Goal: Task Accomplishment & Management: Manage account settings

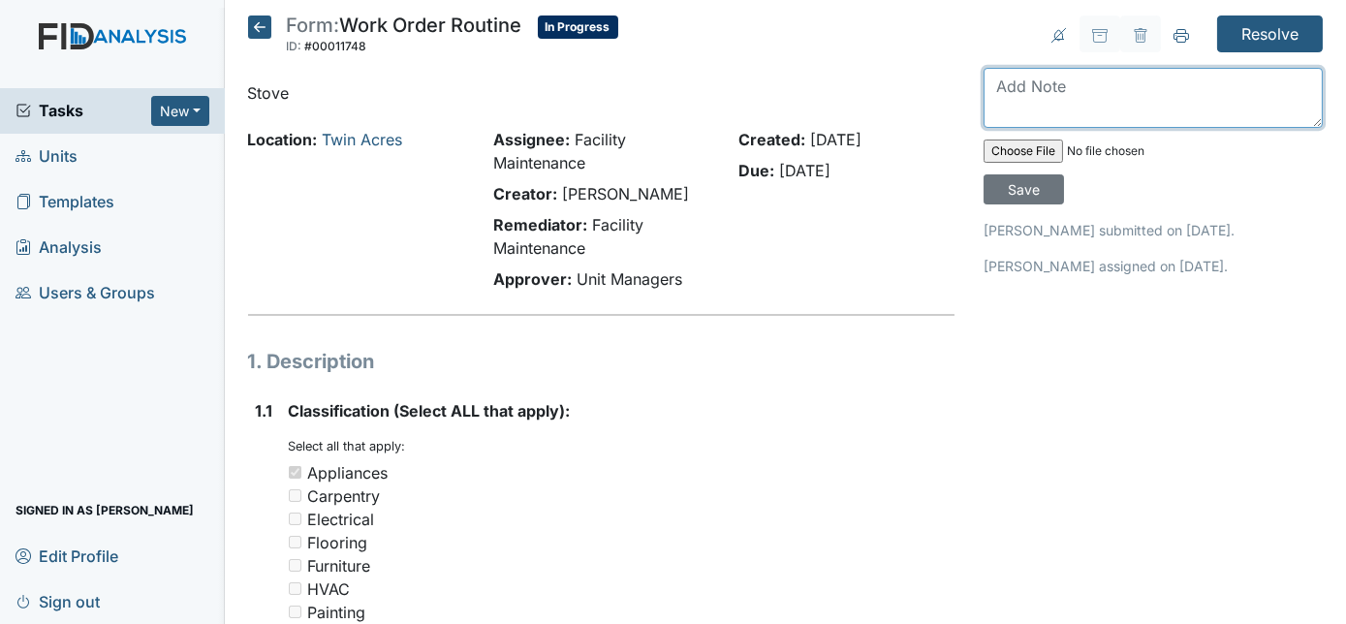
click at [1118, 101] on textarea at bounding box center [1152, 98] width 339 height 60
type textarea "burner replaced"
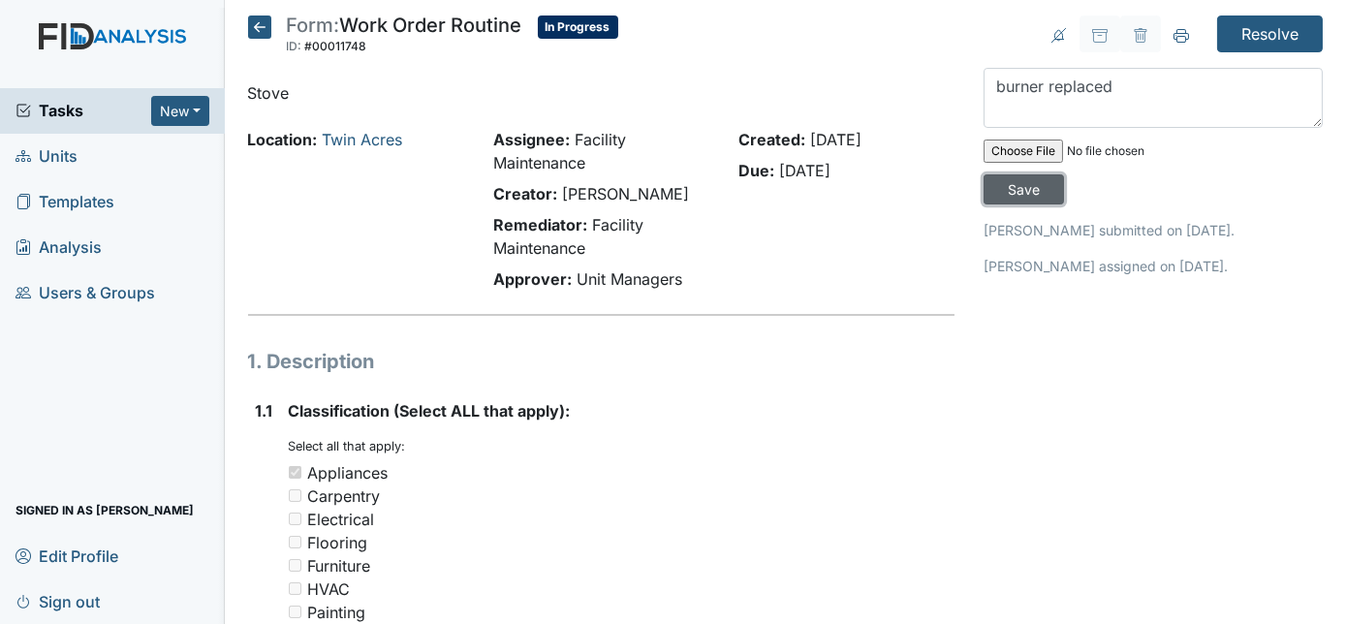
click at [1064, 174] on input "Save" at bounding box center [1023, 189] width 80 height 30
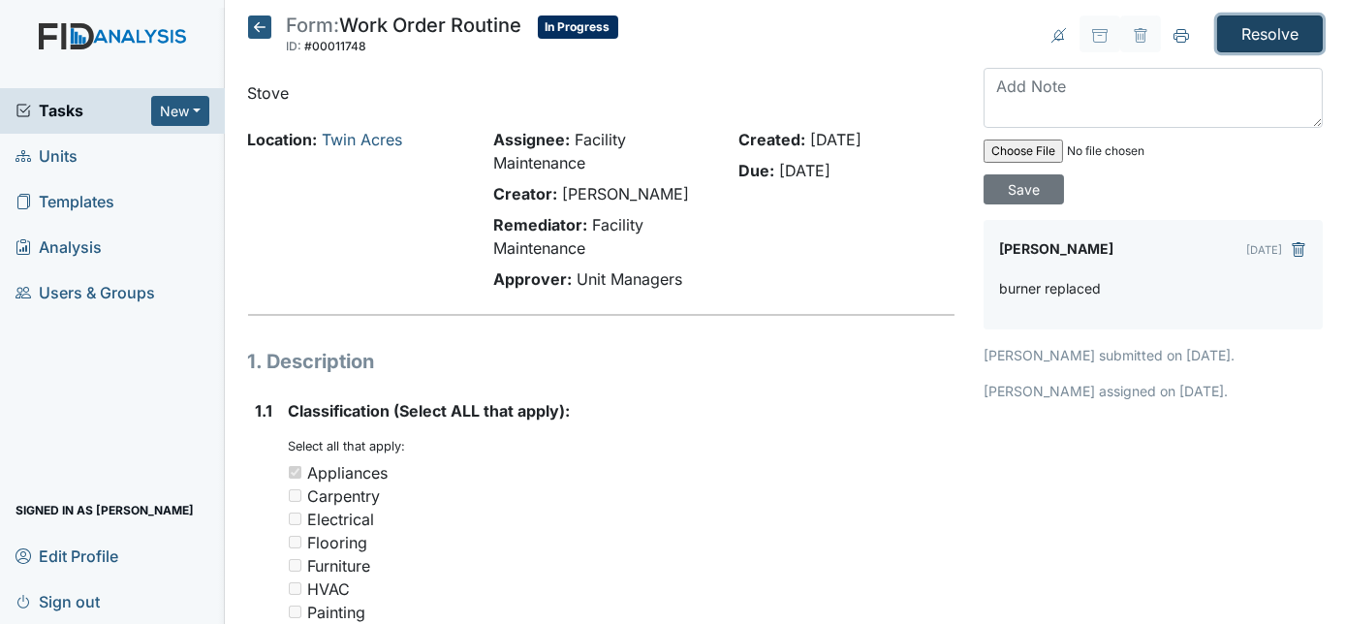
click at [1258, 24] on input "Resolve" at bounding box center [1270, 34] width 106 height 37
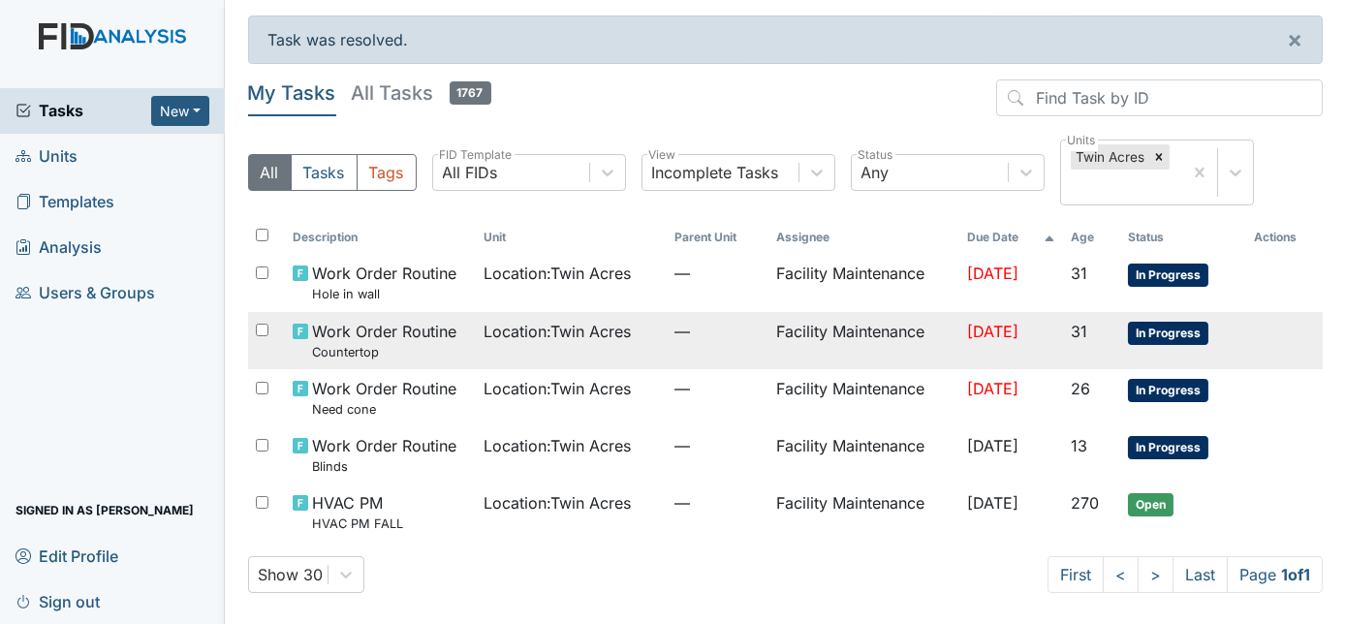
click at [711, 341] on td "—" at bounding box center [718, 340] width 102 height 57
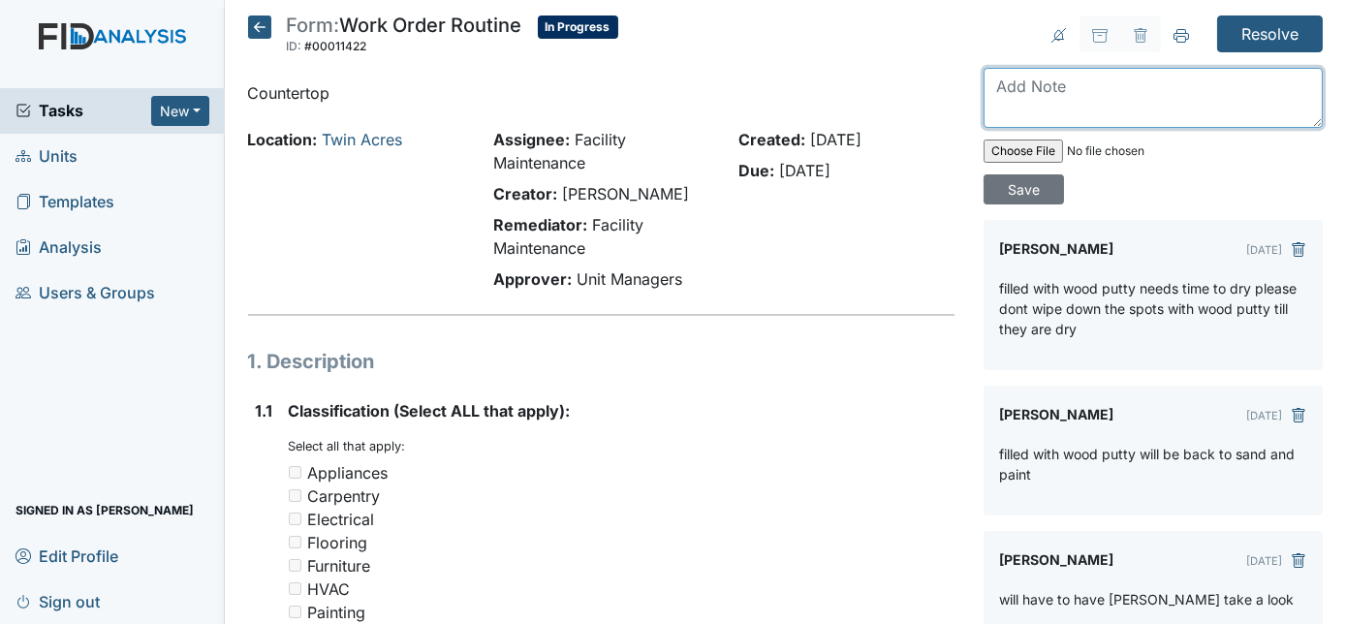
click at [1043, 81] on textarea at bounding box center [1152, 98] width 339 height 60
type textarea "painted"
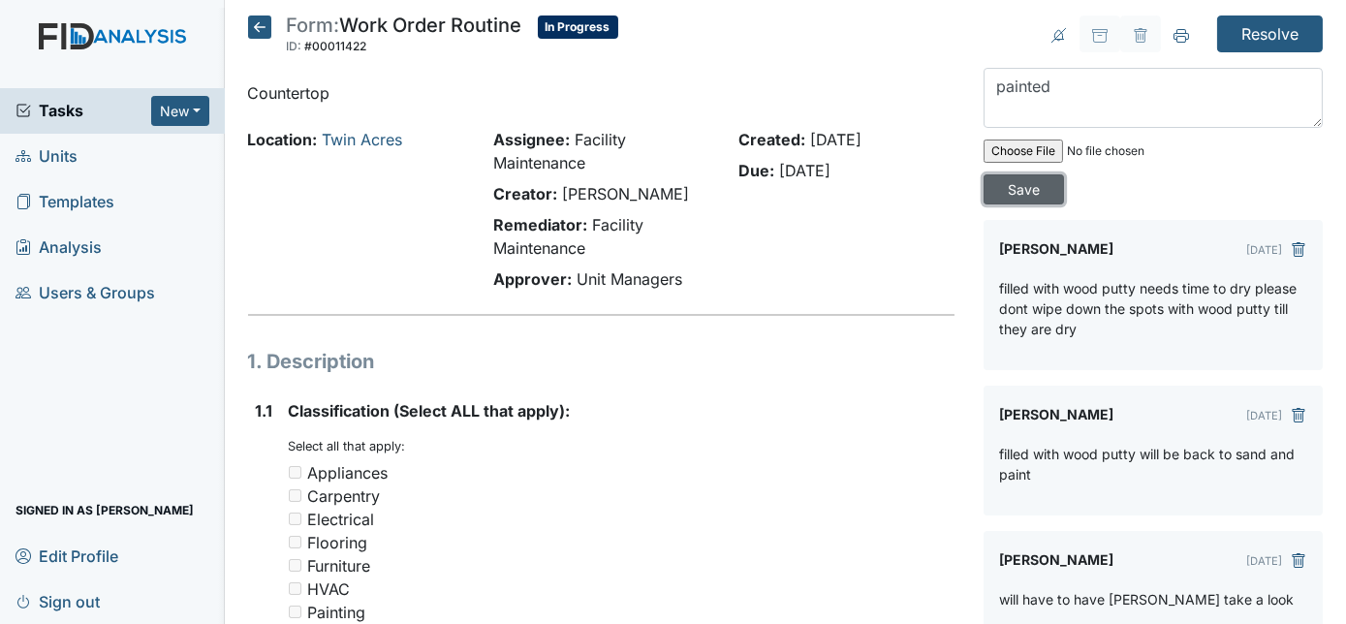
click at [1064, 174] on input "Save" at bounding box center [1023, 189] width 80 height 30
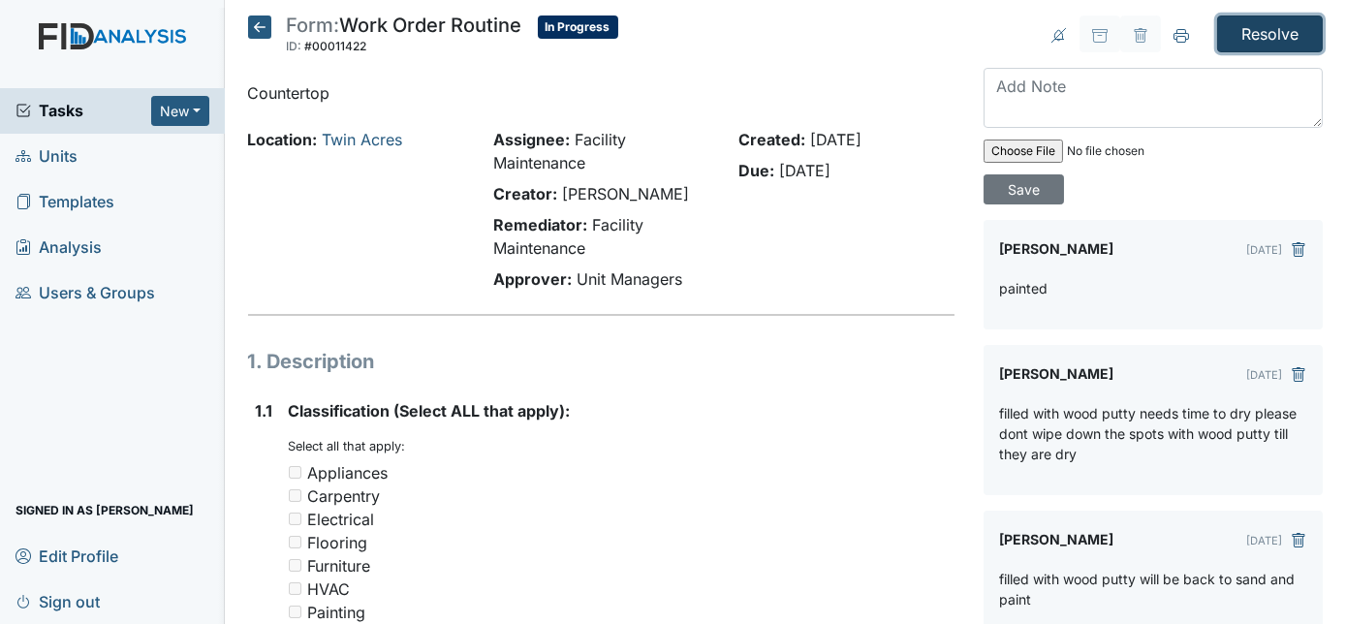
click at [1241, 27] on input "Resolve" at bounding box center [1270, 34] width 106 height 37
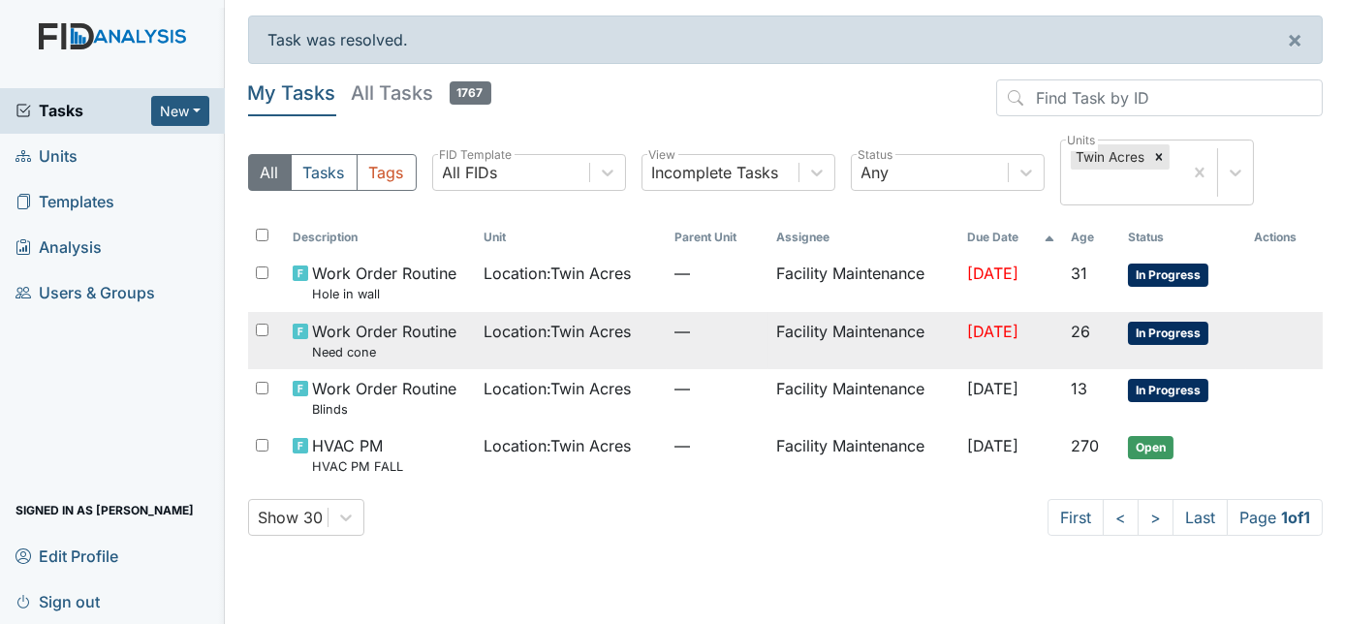
click at [671, 351] on td "—" at bounding box center [718, 340] width 102 height 57
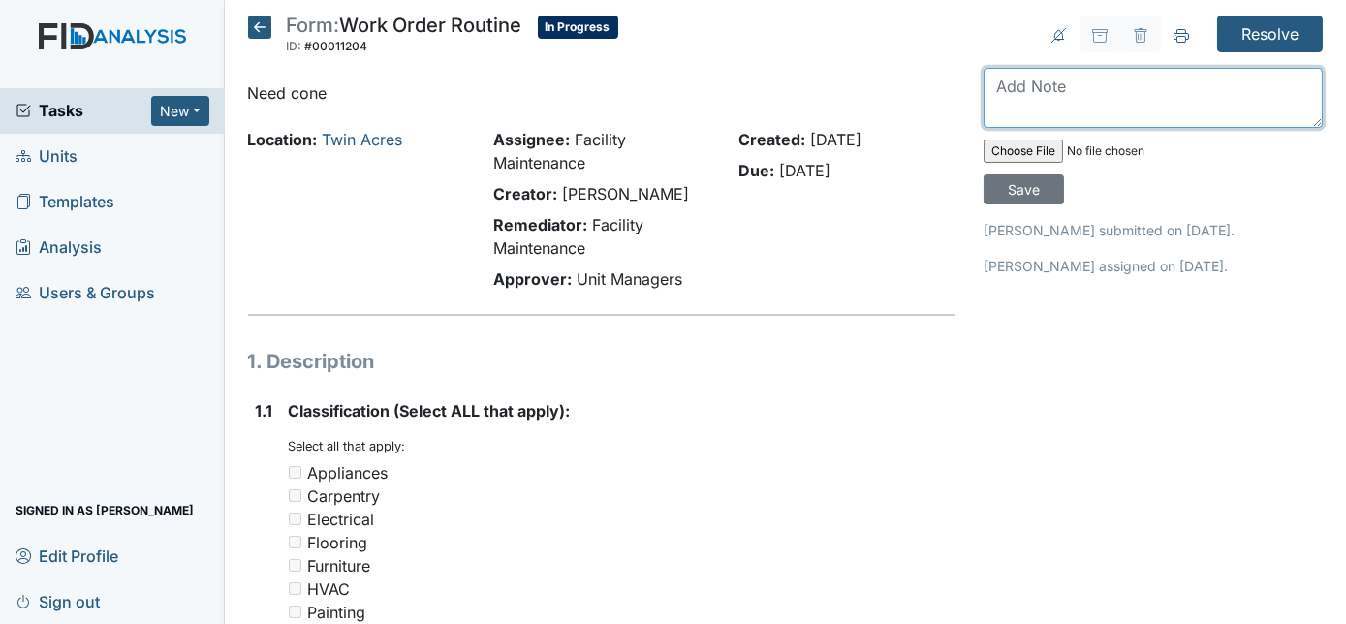
click at [1067, 92] on textarea at bounding box center [1152, 98] width 339 height 60
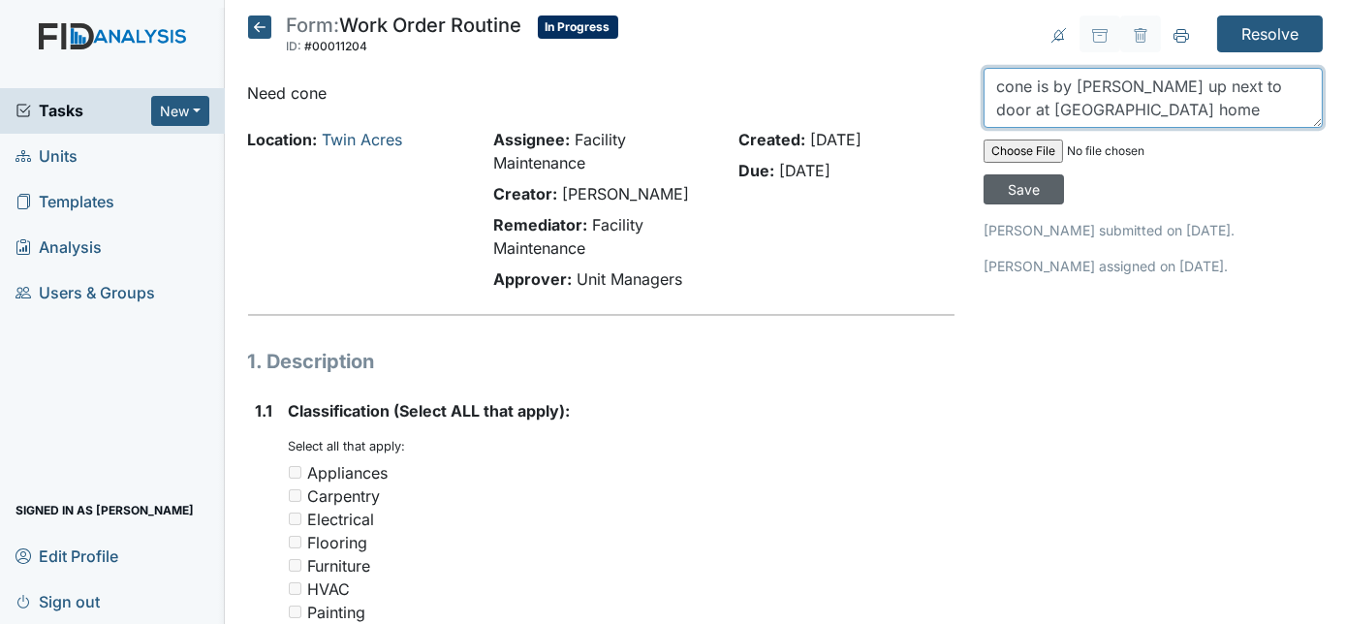
type textarea "cone is by van park up next to door at twin acre home"
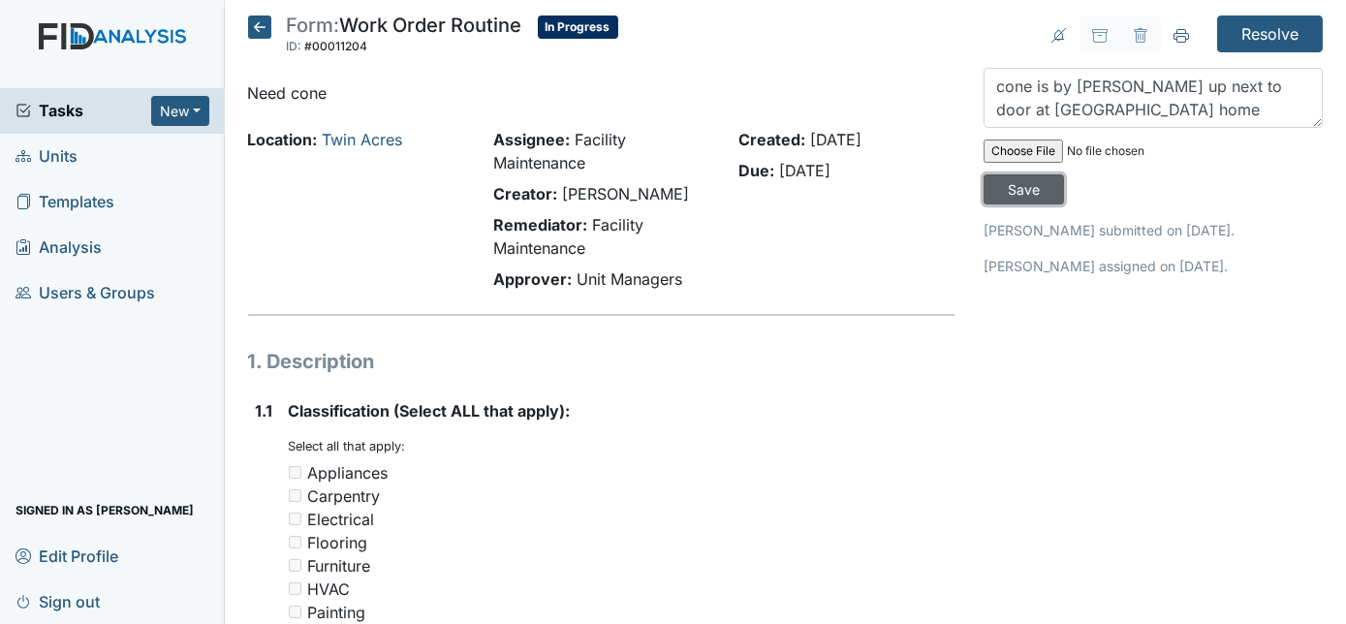
click at [1064, 174] on input "Save" at bounding box center [1023, 189] width 80 height 30
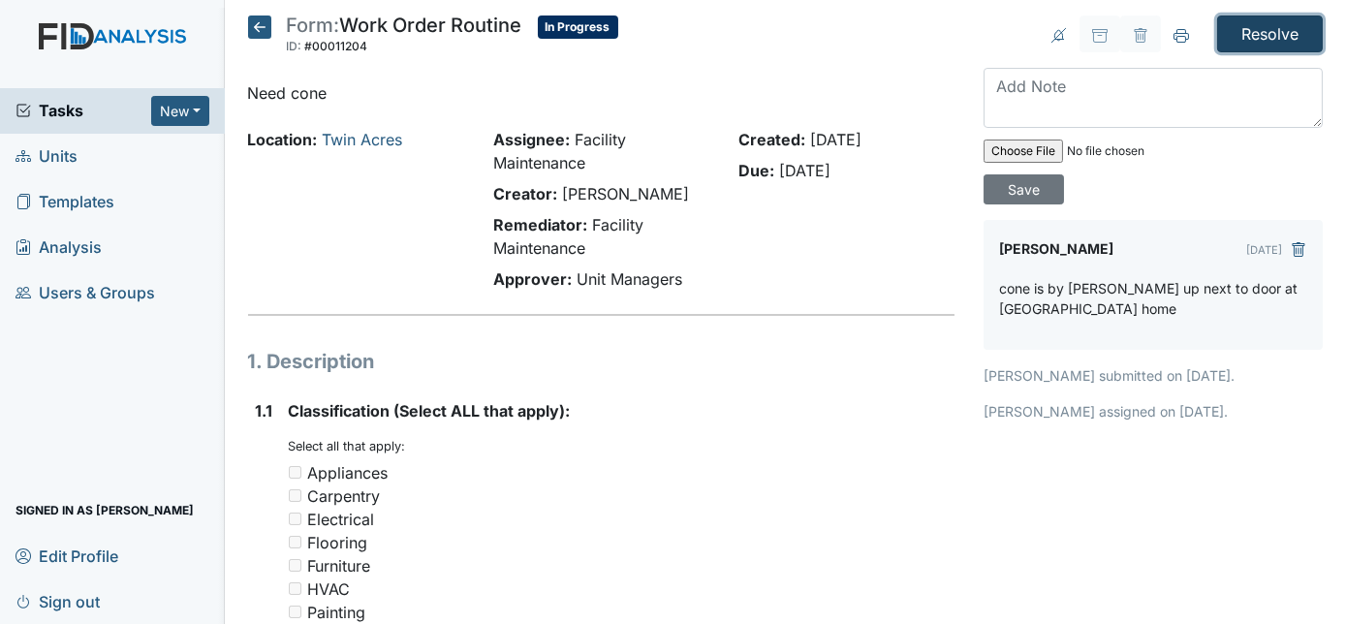
click at [1234, 39] on input "Resolve" at bounding box center [1270, 34] width 106 height 37
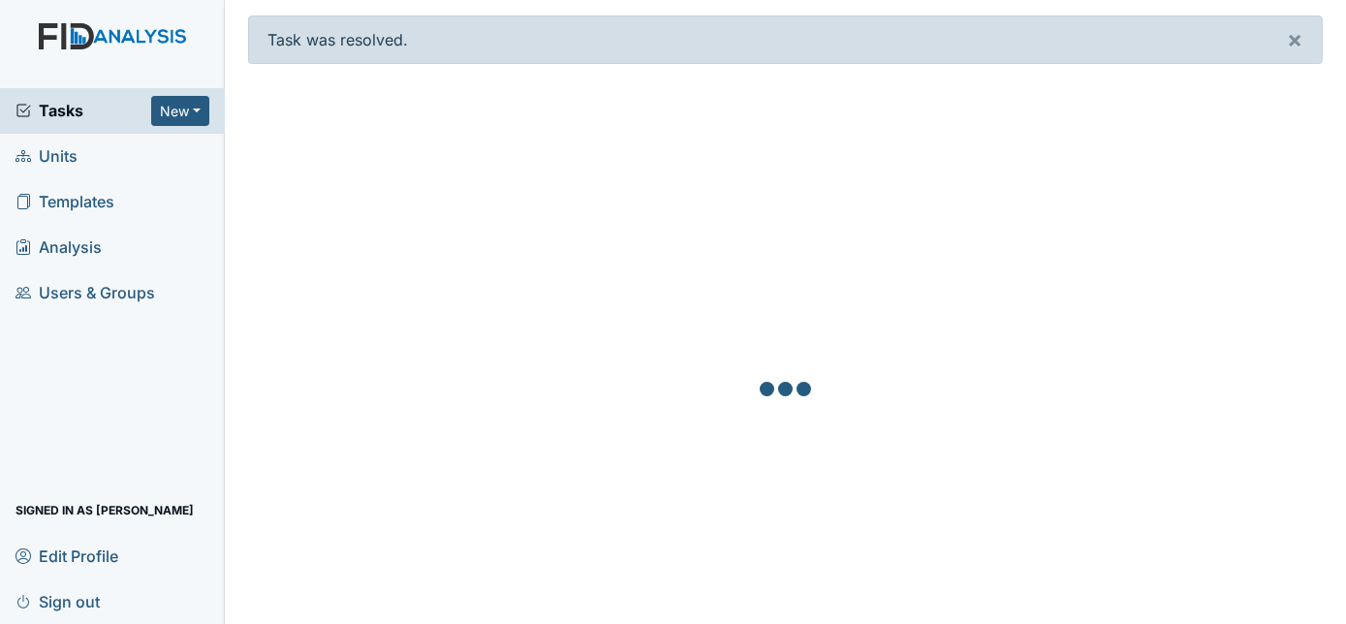
drag, startPoint x: 0, startPoint y: 0, endPoint x: 739, endPoint y: 244, distance: 778.4
click at [739, 244] on div at bounding box center [785, 391] width 1075 height 624
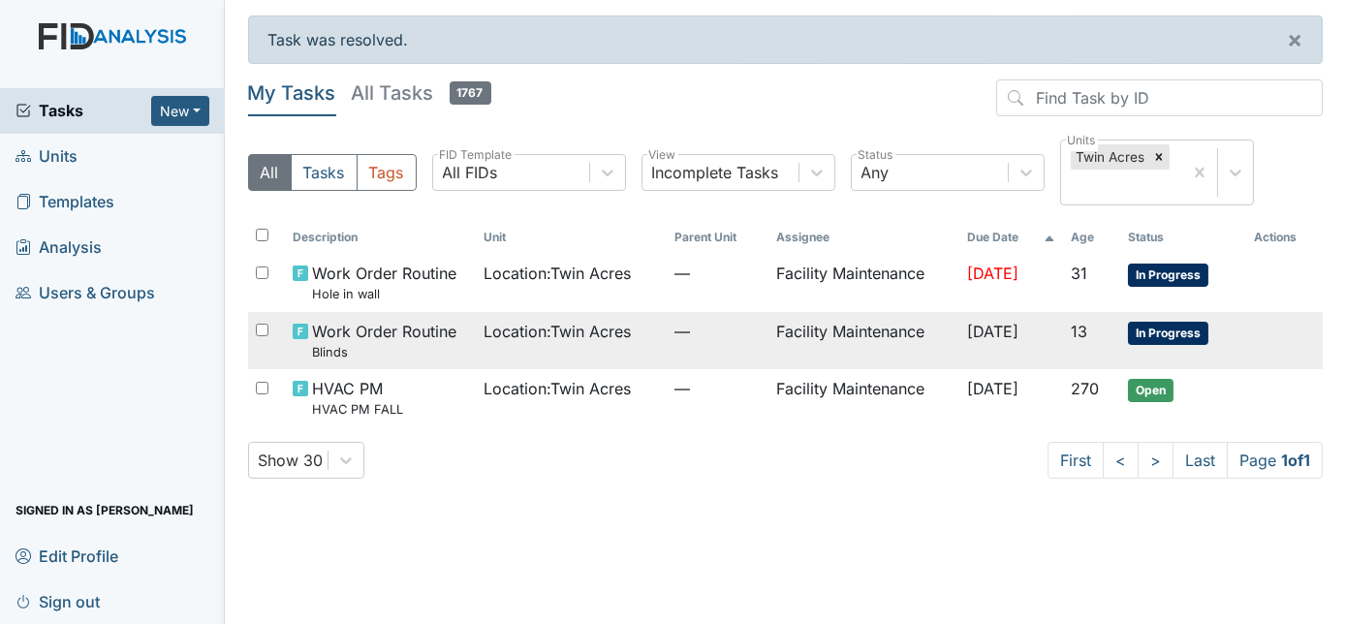
click at [607, 352] on td "Location : Twin Acres" at bounding box center [571, 340] width 191 height 57
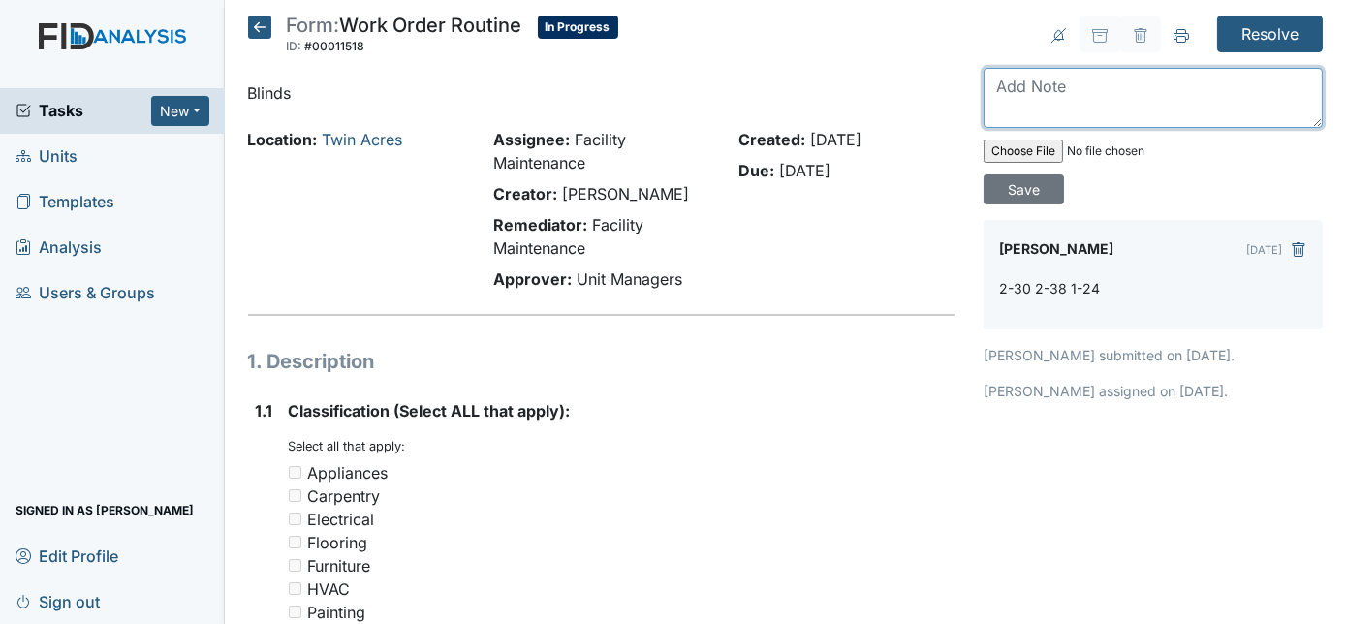
click at [1102, 94] on textarea at bounding box center [1152, 98] width 339 height 60
type textarea "replaced blinds"
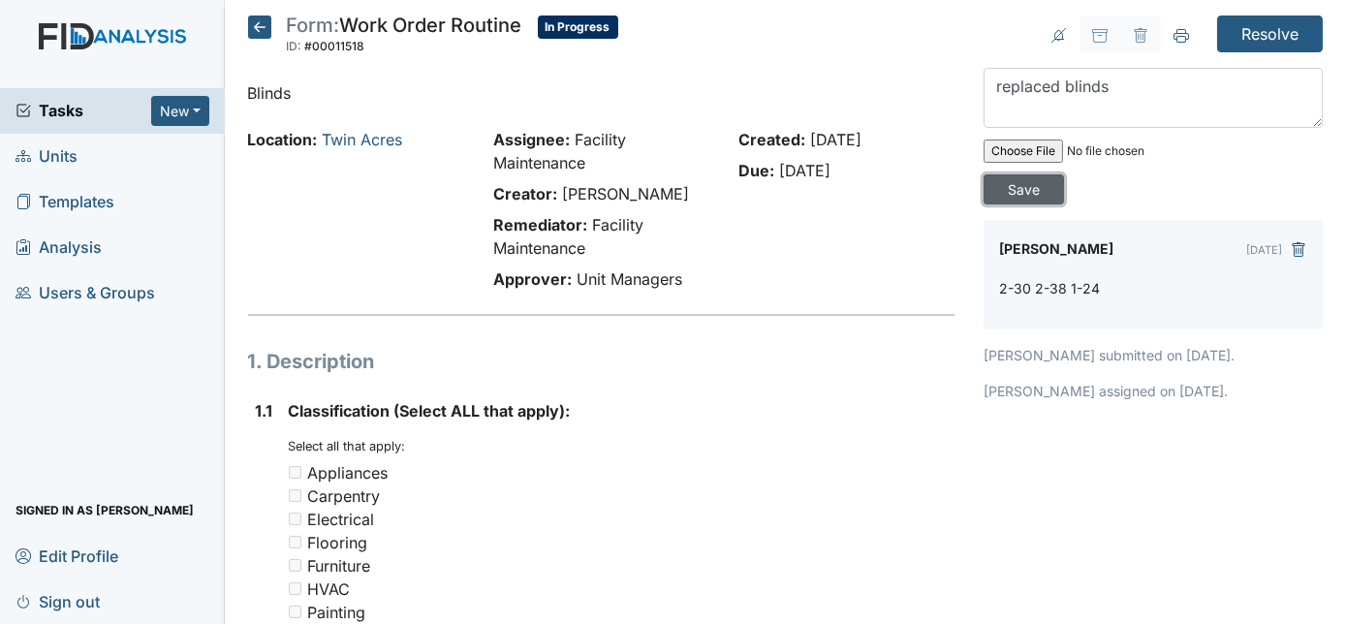
click at [1064, 174] on input "Save" at bounding box center [1023, 189] width 80 height 30
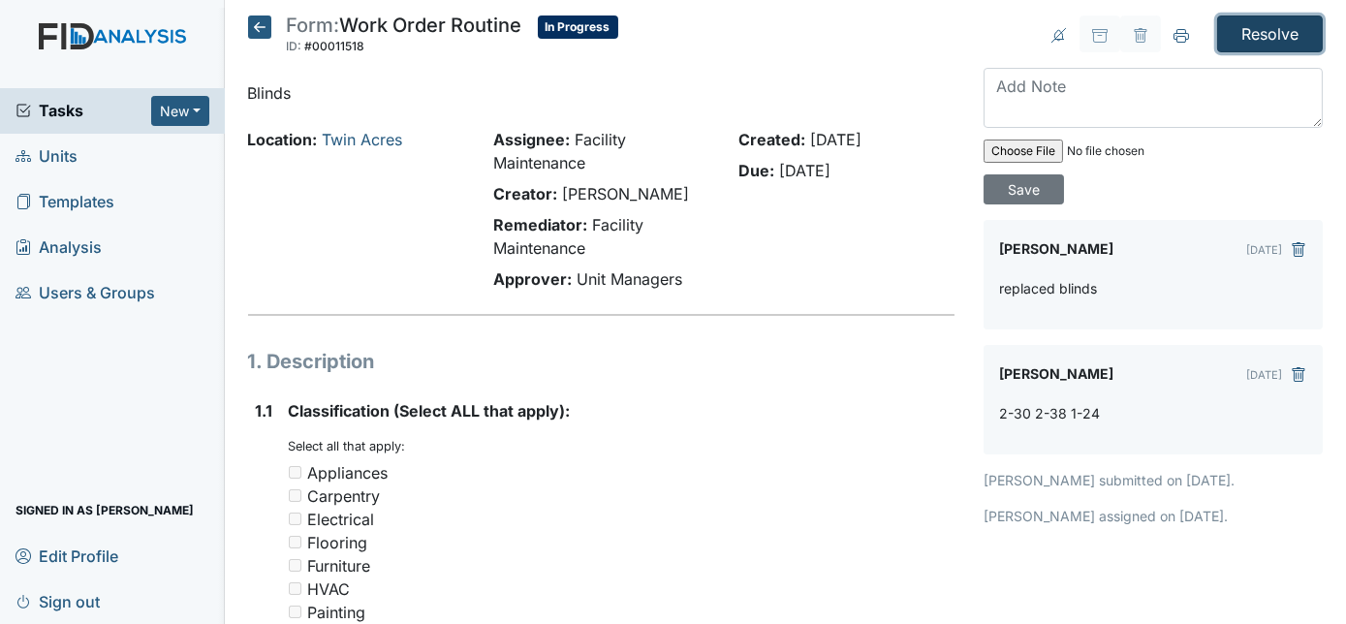
click at [1237, 29] on input "Resolve" at bounding box center [1270, 34] width 106 height 37
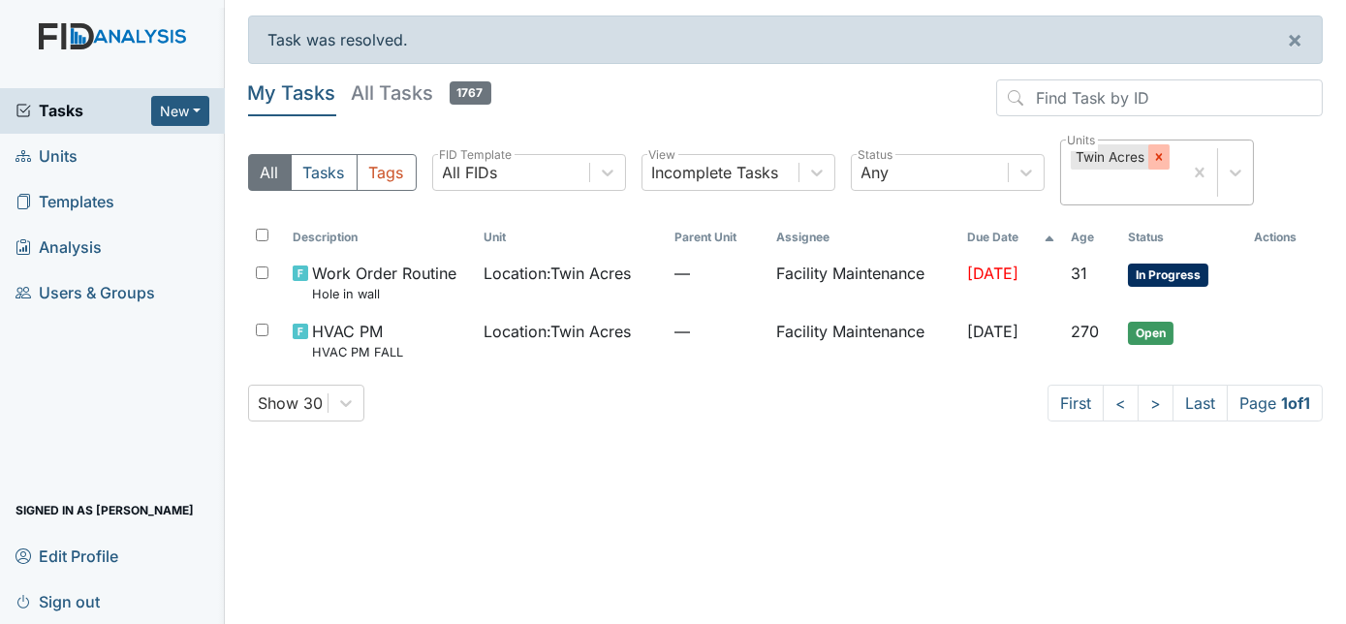
click at [1152, 161] on icon at bounding box center [1159, 157] width 14 height 14
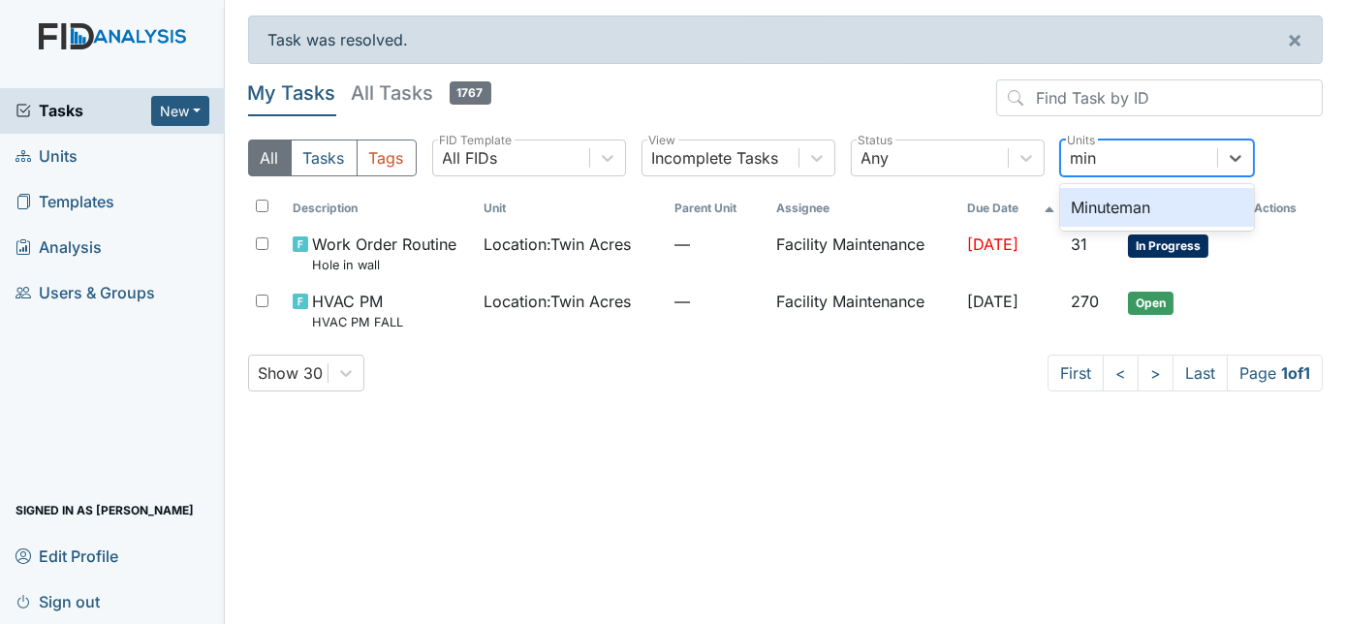
type input "minu"
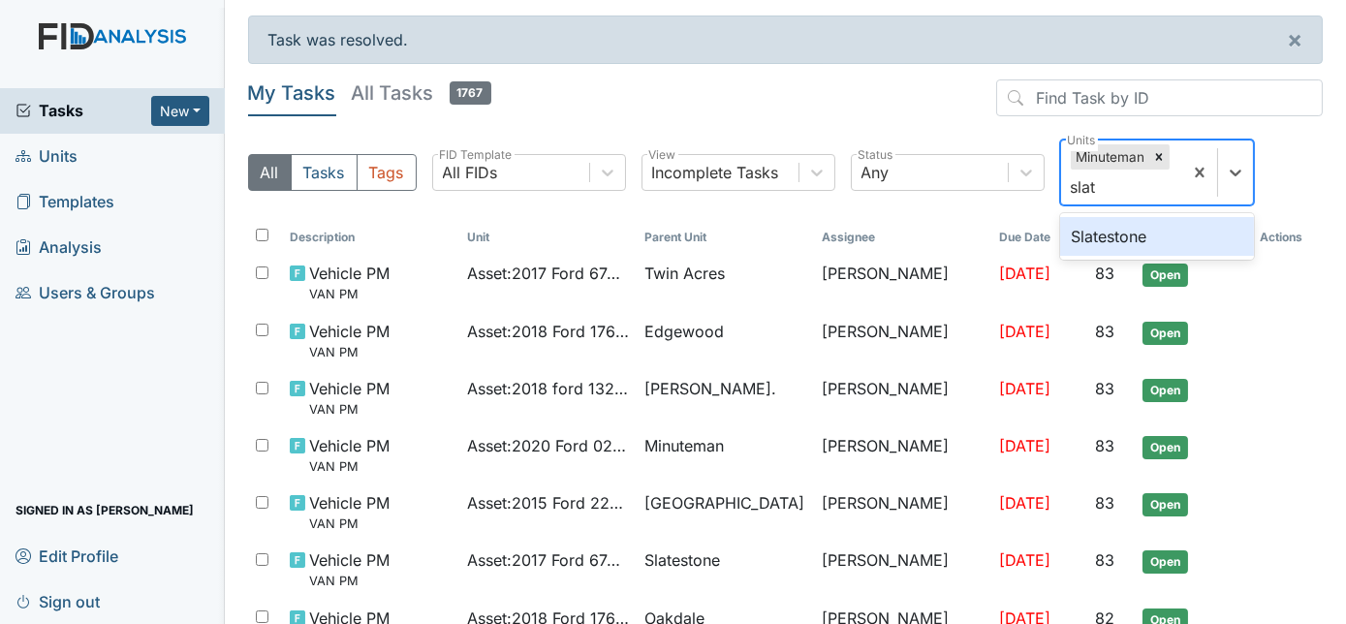
type input "slate"
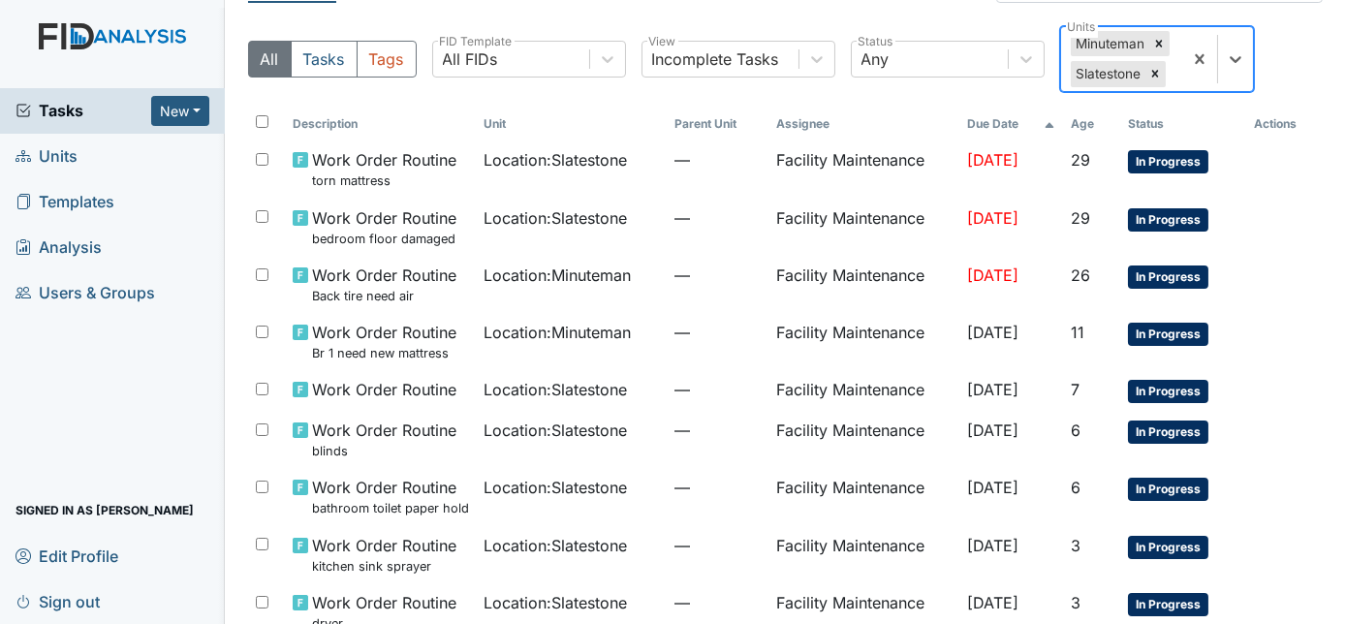
scroll to position [93, 0]
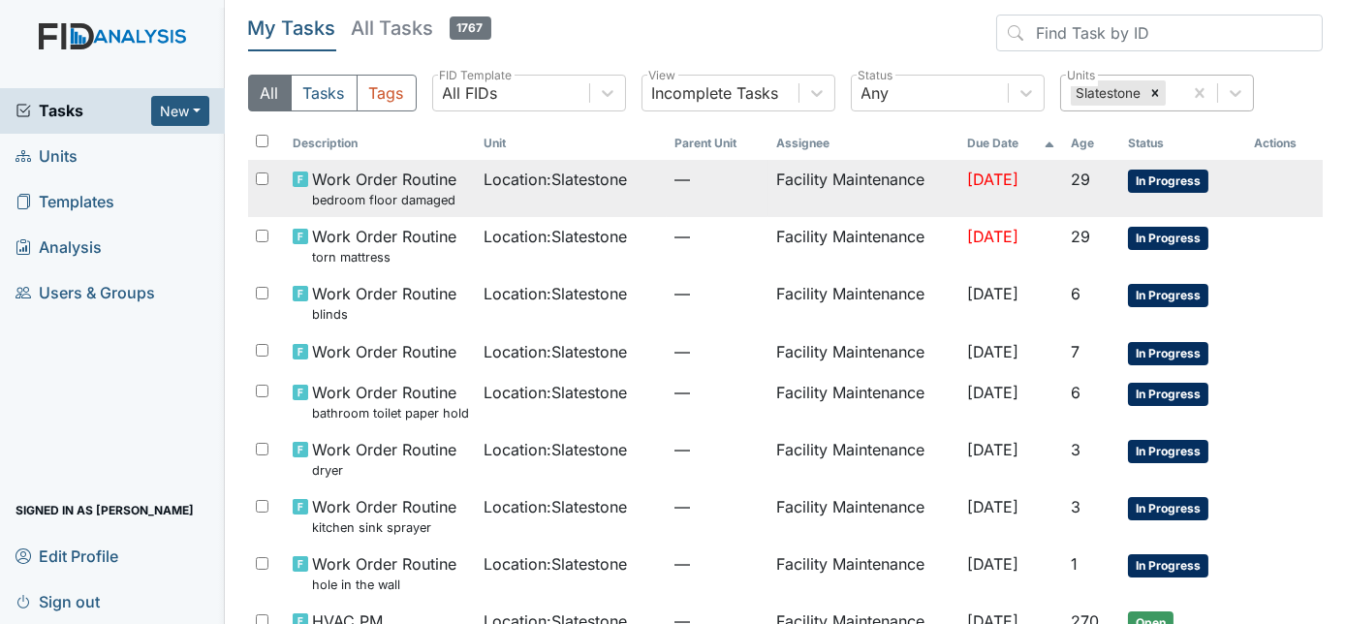
scroll to position [69, 0]
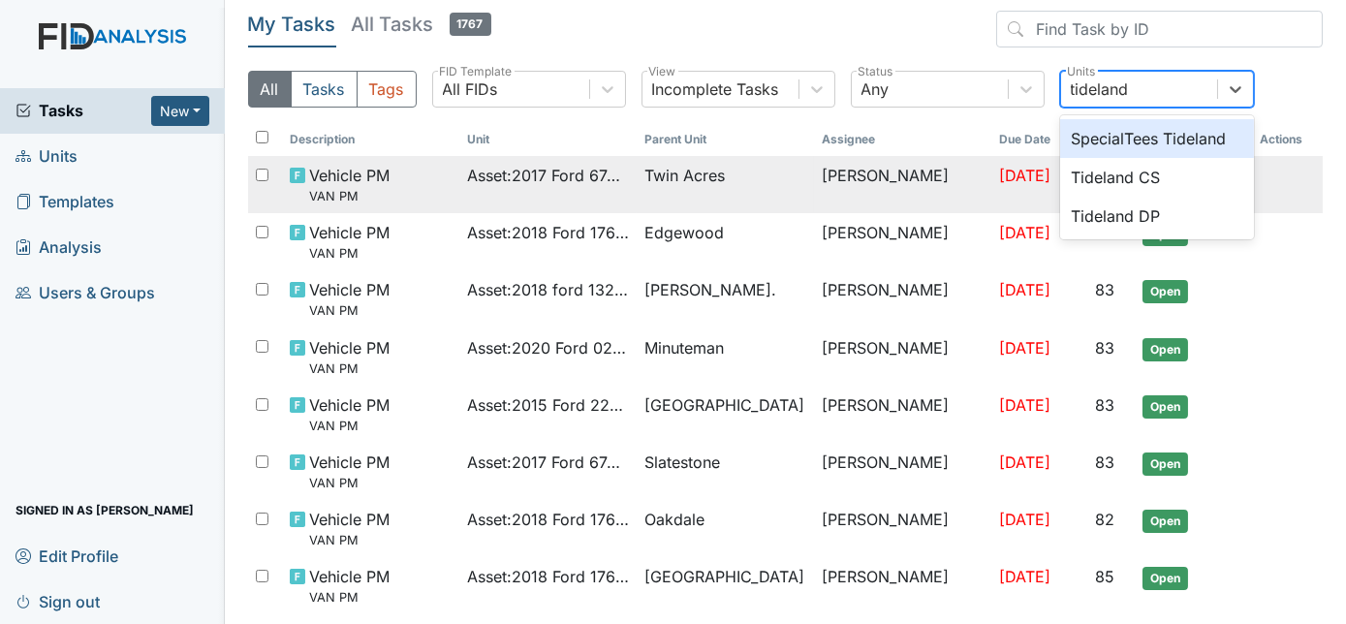
type input "tideland"
click at [1179, 223] on div "Tideland DP" at bounding box center [1157, 216] width 194 height 39
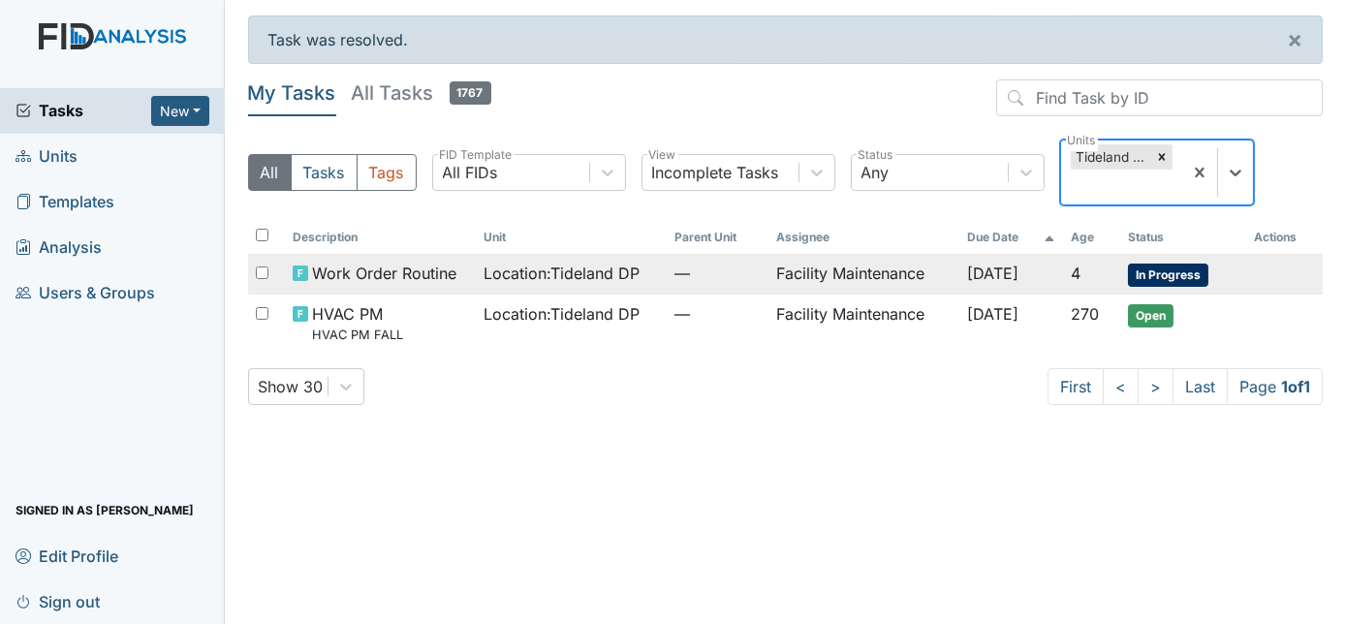
click at [985, 269] on span "Oct 18, 2025" at bounding box center [992, 273] width 51 height 19
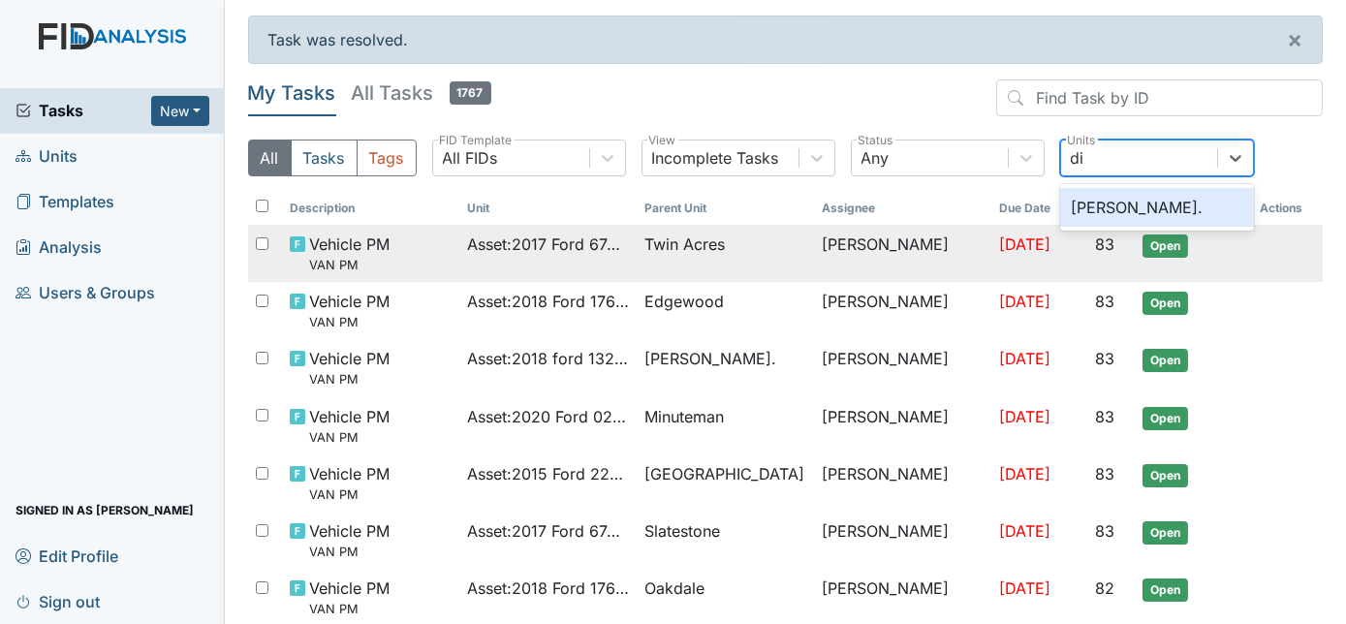
type input "dix"
click at [1140, 205] on div "Dixon Rd." at bounding box center [1157, 207] width 194 height 39
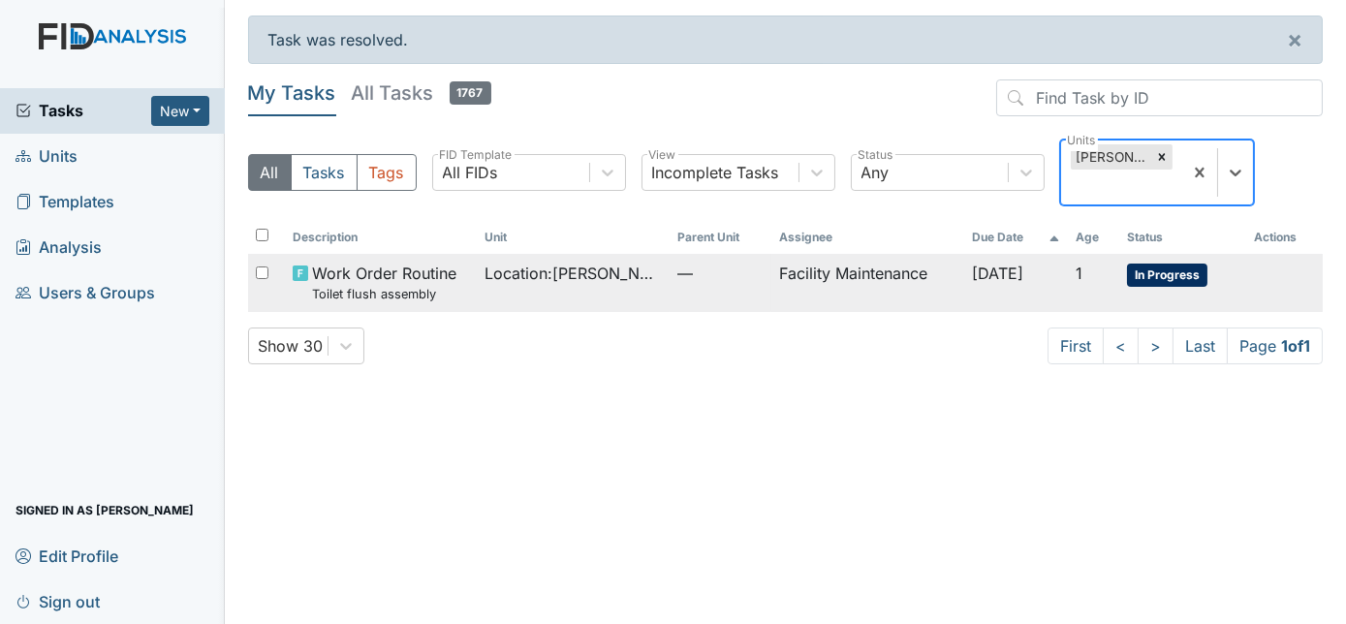
click at [912, 258] on td "Facility Maintenance" at bounding box center [867, 282] width 192 height 57
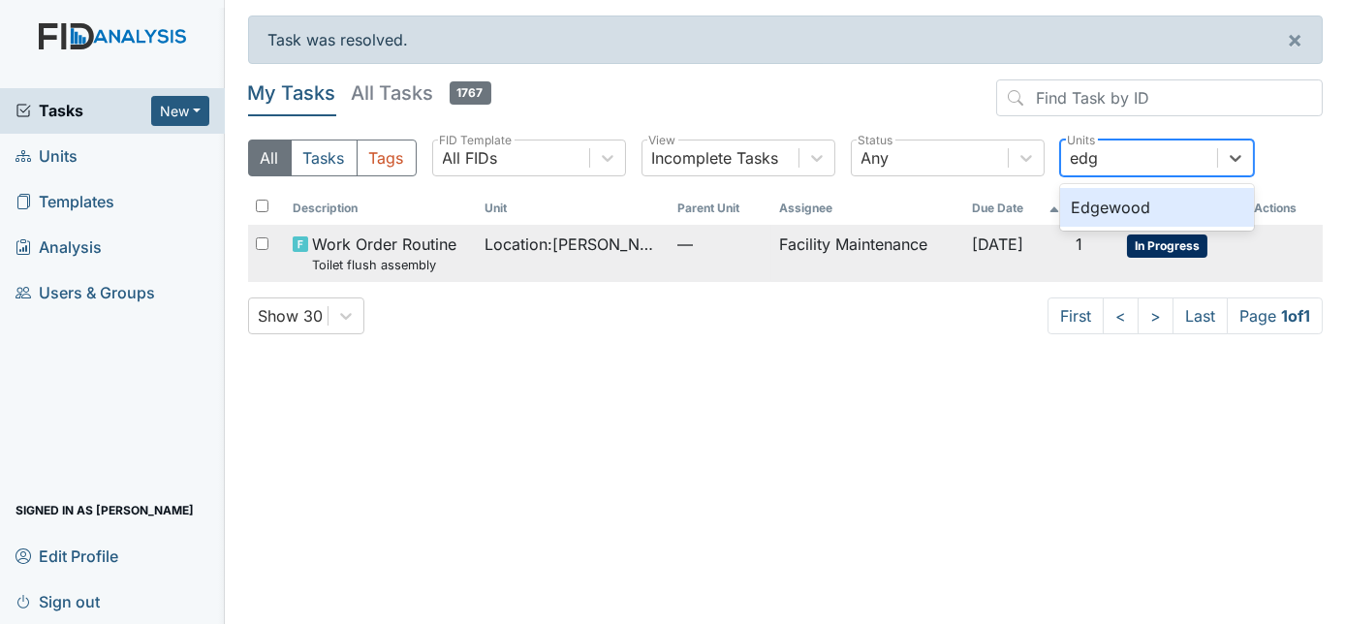
type input "edge"
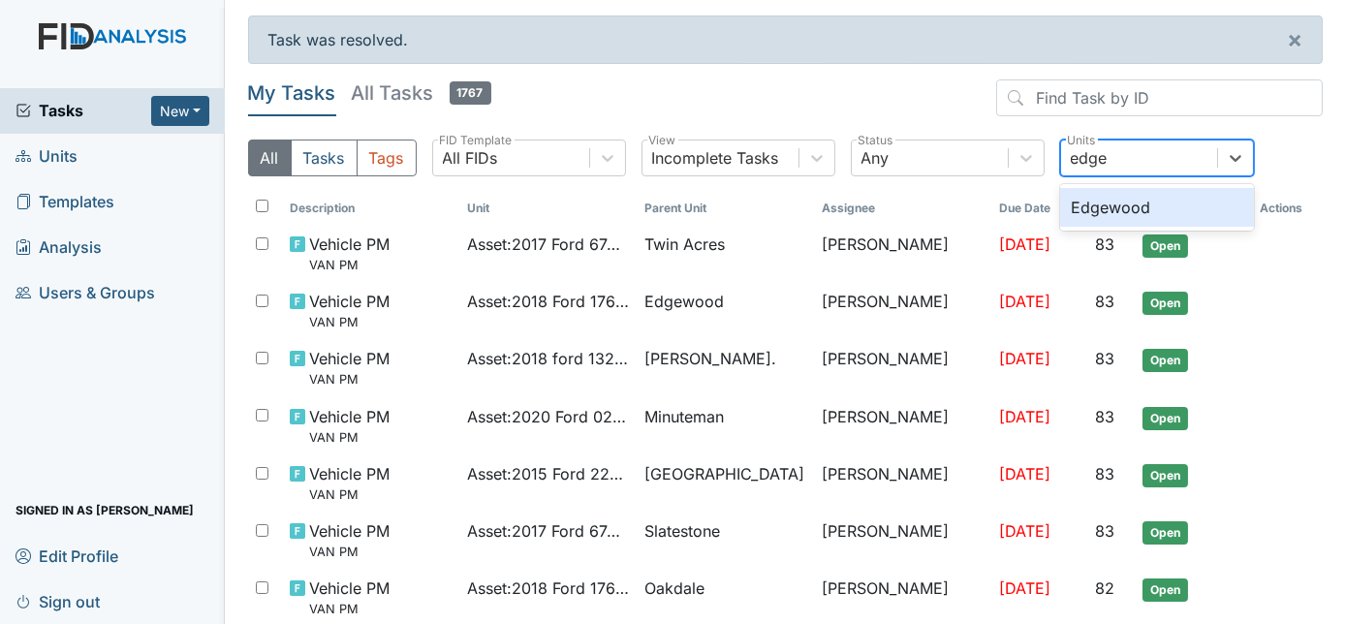
click at [1164, 194] on div "Edgewood" at bounding box center [1157, 207] width 194 height 39
type input "minute"
click at [1155, 189] on div "Minuteman" at bounding box center [1157, 207] width 194 height 39
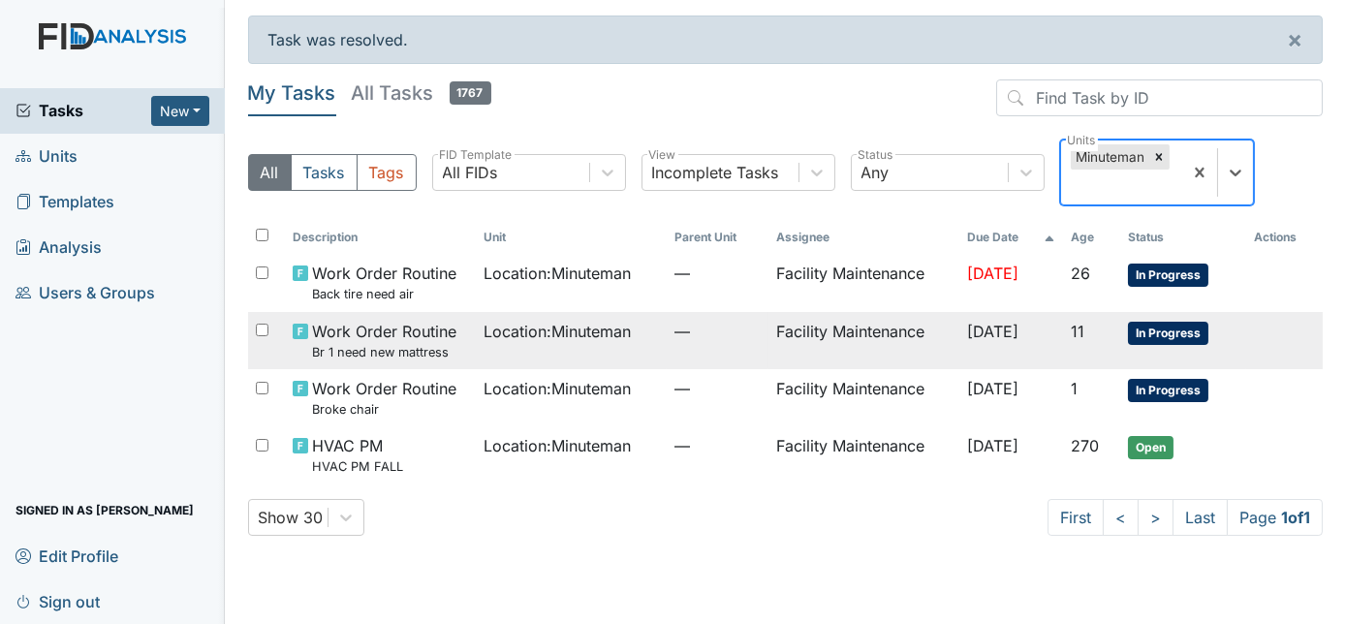
click at [887, 346] on td "Facility Maintenance" at bounding box center [863, 340] width 191 height 57
click at [714, 411] on td "—" at bounding box center [718, 397] width 102 height 57
